Goal: Transaction & Acquisition: Download file/media

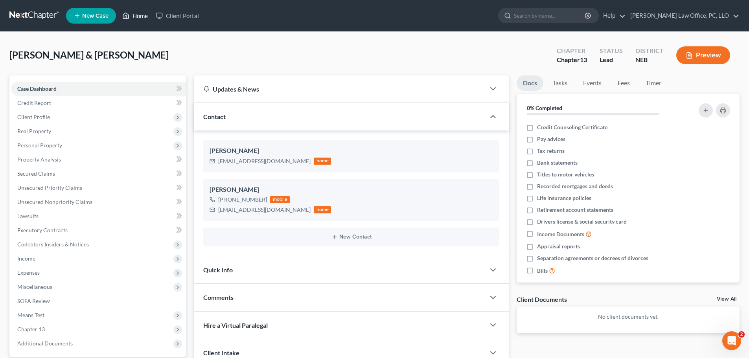
click at [146, 13] on link "Home" at bounding box center [134, 16] width 33 height 14
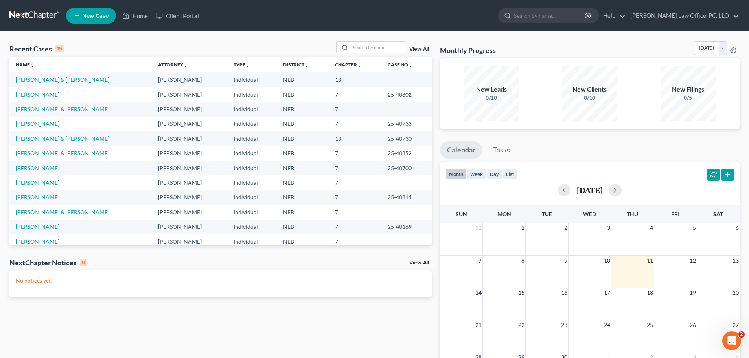
click at [22, 95] on link "[PERSON_NAME]" at bounding box center [38, 94] width 44 height 7
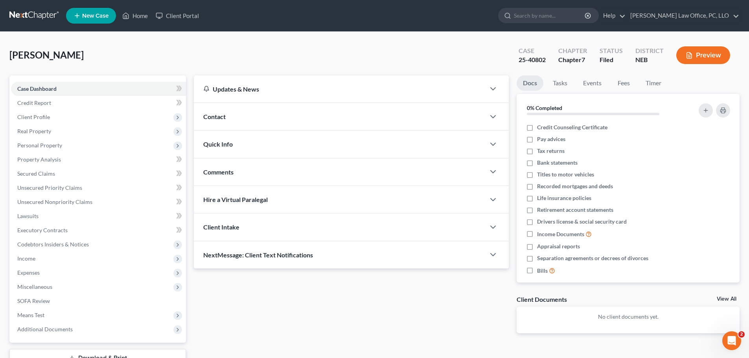
scroll to position [60, 0]
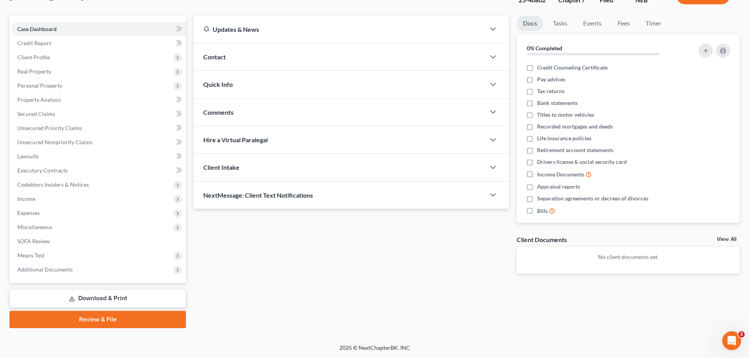
click at [130, 300] on link "Download & Print" at bounding box center [97, 298] width 177 height 18
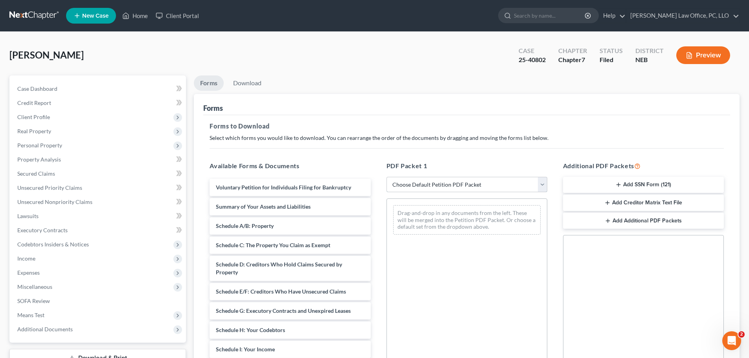
click at [545, 188] on select "Choose Default Petition PDF Packet Complete Bankruptcy Petition (all forms and …" at bounding box center [467, 185] width 161 height 16
select select "0"
click at [387, 177] on select "Choose Default Petition PDF Packet Complete Bankruptcy Petition (all forms and …" at bounding box center [467, 185] width 161 height 16
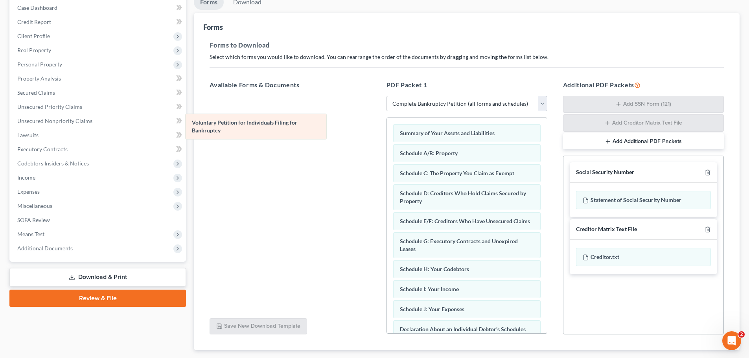
drag, startPoint x: 487, startPoint y: 136, endPoint x: 278, endPoint y: 126, distance: 208.3
click at [387, 126] on div "Voluntary Petition for Individuals Filing for Bankruptcy Voluntary Petition for…" at bounding box center [467, 343] width 160 height 450
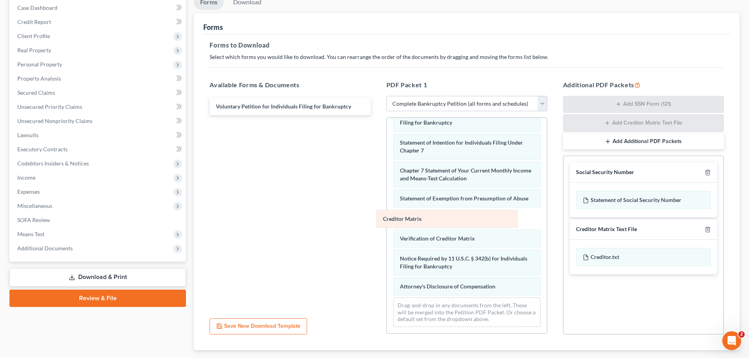
scroll to position [223, 0]
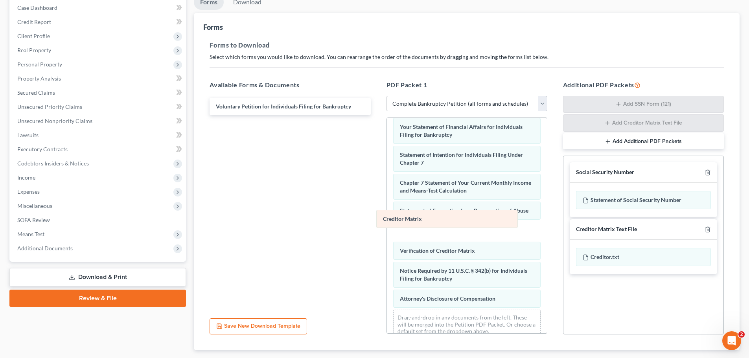
drag, startPoint x: 451, startPoint y: 221, endPoint x: 226, endPoint y: 195, distance: 226.2
click at [387, 195] on div "Creditor Matrix Summary of Your Assets and Liabilities Schedule A/B: Property S…" at bounding box center [467, 120] width 160 height 450
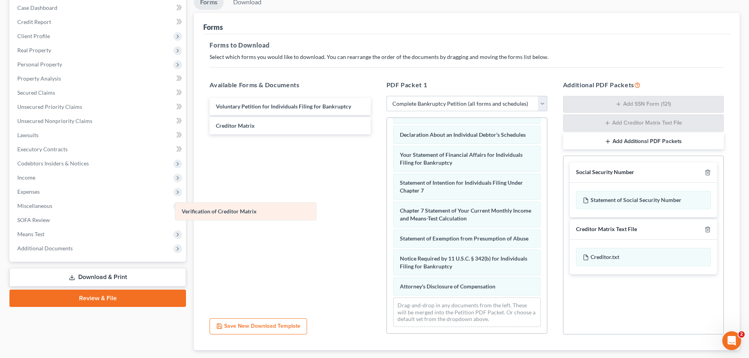
scroll to position [203, 0]
drag, startPoint x: 455, startPoint y: 237, endPoint x: 237, endPoint y: 209, distance: 220.1
click at [387, 209] on div "Verification of Creditor Matrix Summary of Your Assets and Liabilities Schedule…" at bounding box center [467, 128] width 160 height 410
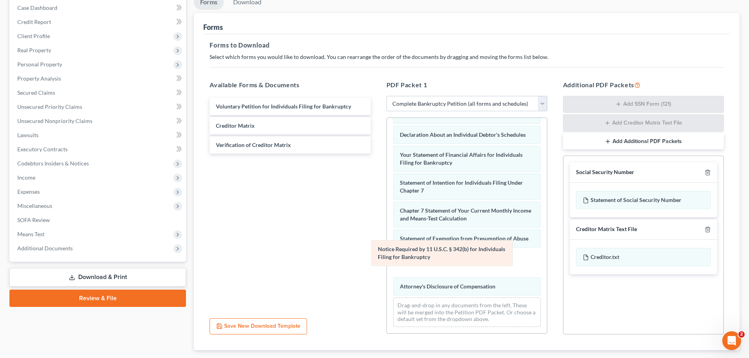
scroll to position [175, 0]
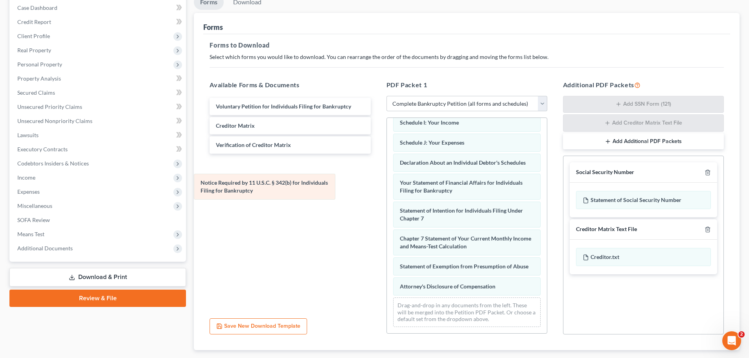
drag, startPoint x: 458, startPoint y: 264, endPoint x: 259, endPoint y: 188, distance: 213.4
click at [387, 188] on div "Notice Required by 11 U.S.C. § 342(b) for Individuals Filing for Bankruptcy Sum…" at bounding box center [467, 142] width 160 height 382
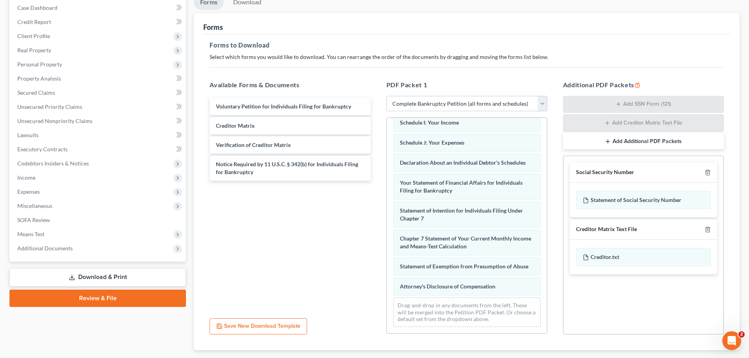
scroll to position [128, 0]
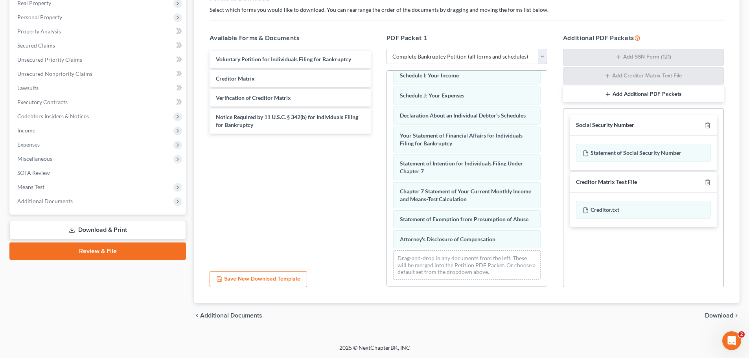
click at [718, 316] on span "Download" at bounding box center [719, 316] width 28 height 6
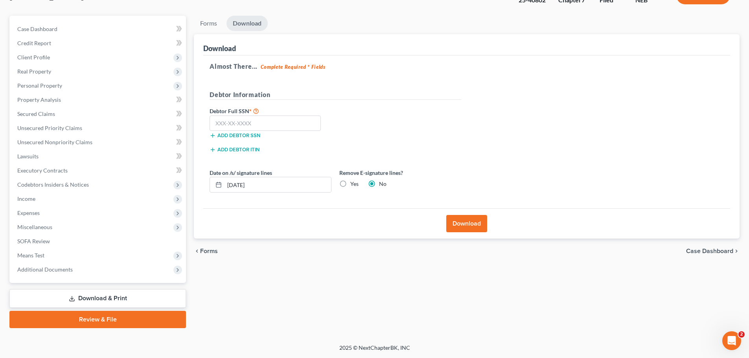
scroll to position [60, 0]
click at [471, 222] on button "Download" at bounding box center [466, 223] width 41 height 17
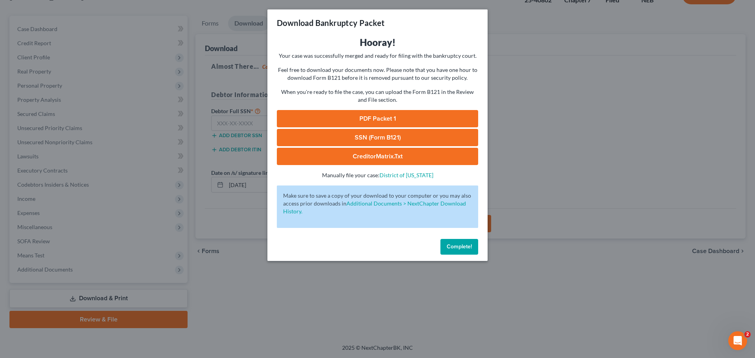
click at [407, 114] on link "PDF Packet 1" at bounding box center [377, 118] width 201 height 17
click at [466, 245] on span "Complete!" at bounding box center [459, 246] width 25 height 7
